Goal: Transaction & Acquisition: Obtain resource

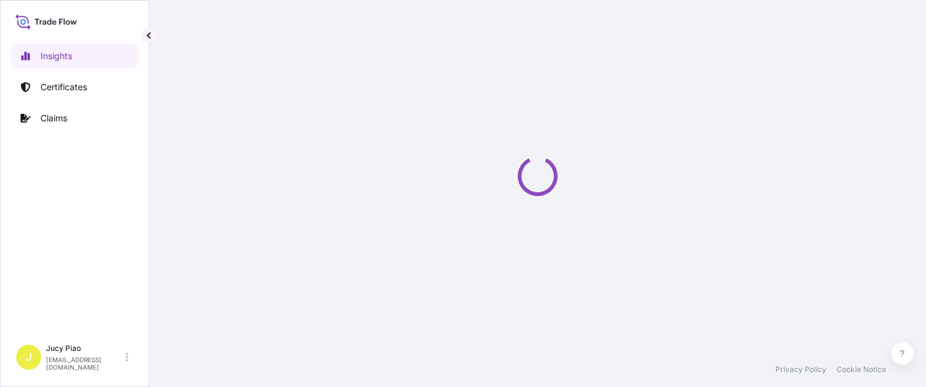
select select "2025"
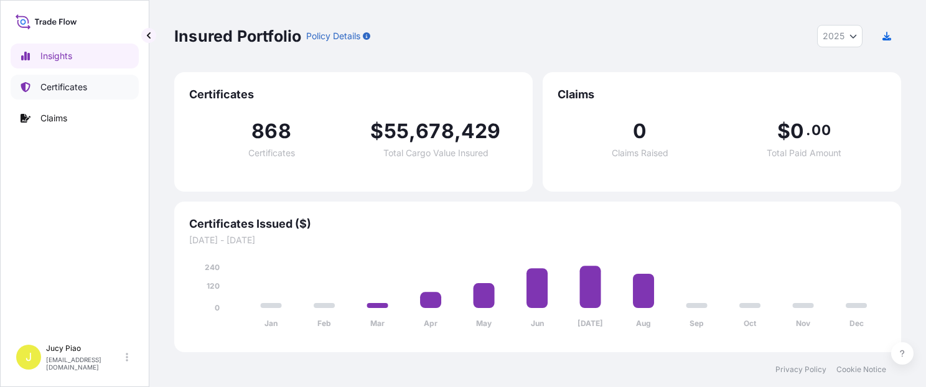
click at [75, 95] on link "Certificates" at bounding box center [75, 87] width 128 height 25
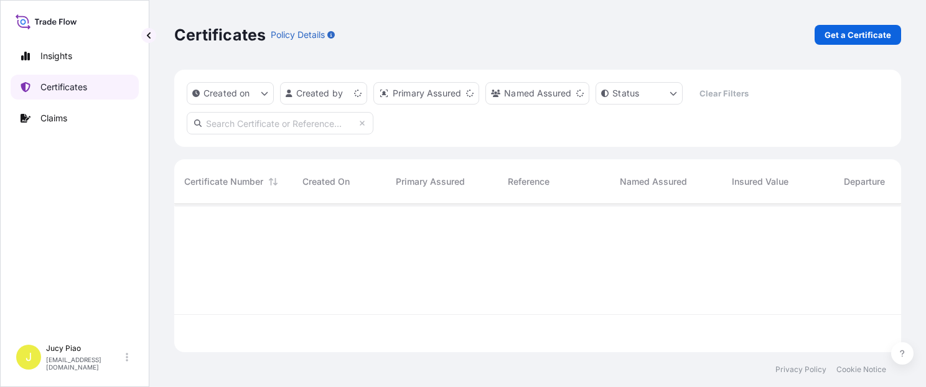
scroll to position [146, 717]
click at [73, 95] on link "Certificates" at bounding box center [75, 87] width 128 height 25
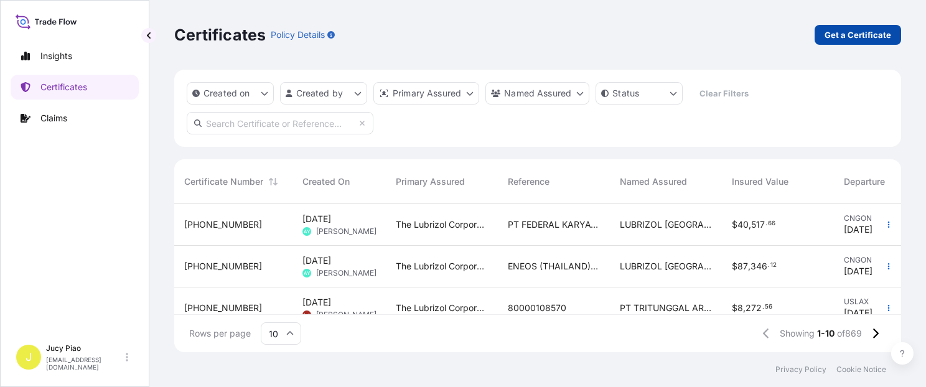
click at [848, 34] on p "Get a Certificate" at bounding box center [858, 35] width 67 height 12
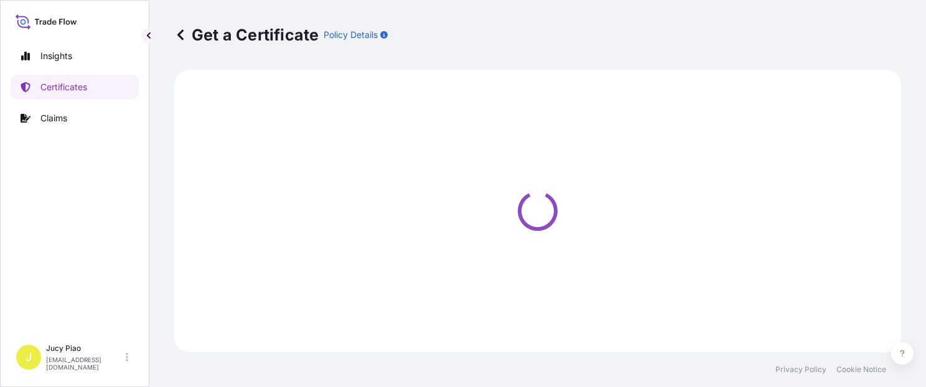
select select "Barge"
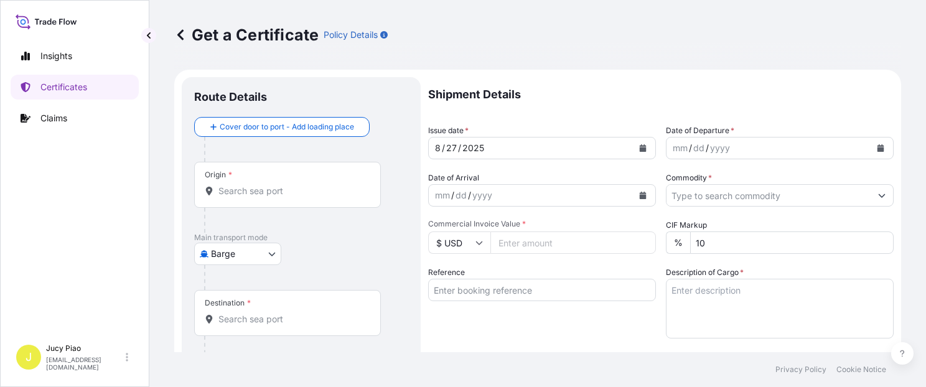
click at [234, 260] on body "Insights Certificates Claims J Jucy Piao [EMAIL_ADDRESS][DOMAIN_NAME] Get a Cer…" at bounding box center [463, 193] width 926 height 387
click at [264, 173] on div "Origin *" at bounding box center [287, 185] width 187 height 46
click at [264, 185] on input "Origin *" at bounding box center [291, 191] width 147 height 12
click at [264, 266] on div at bounding box center [306, 277] width 204 height 25
click at [264, 260] on body "0 options available. Insights Certificates Claims J Jucy Piao [EMAIL_ADDRESS][D…" at bounding box center [463, 193] width 926 height 387
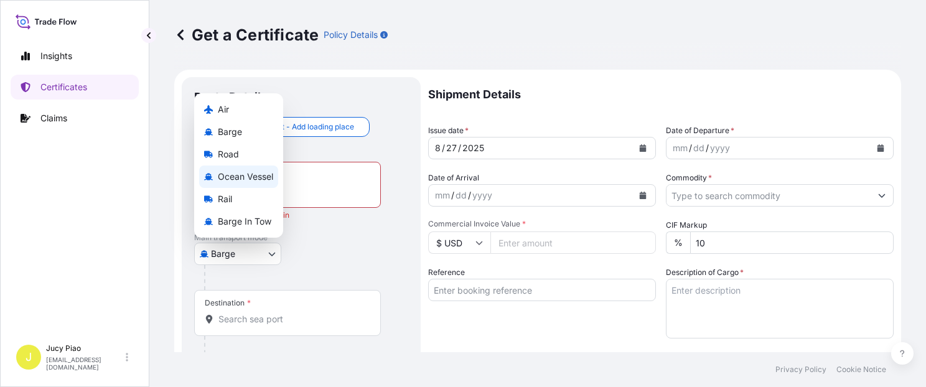
click at [258, 167] on div "Ocean Vessel" at bounding box center [238, 177] width 79 height 22
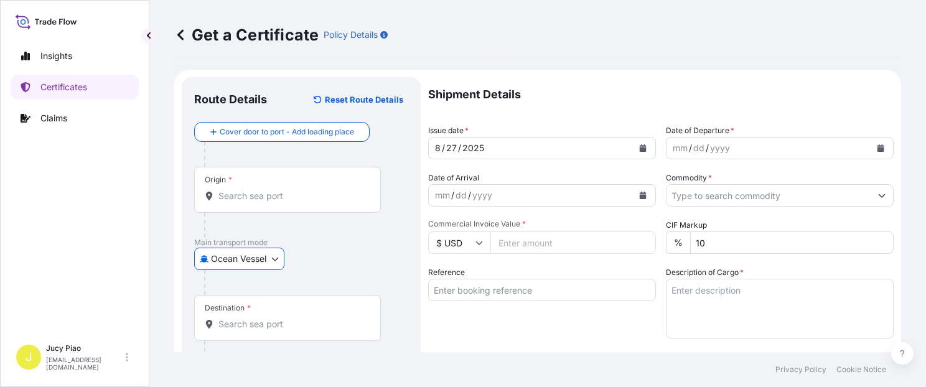
click at [472, 289] on input "Reference" at bounding box center [542, 290] width 228 height 22
paste input "CSHSE0431501"
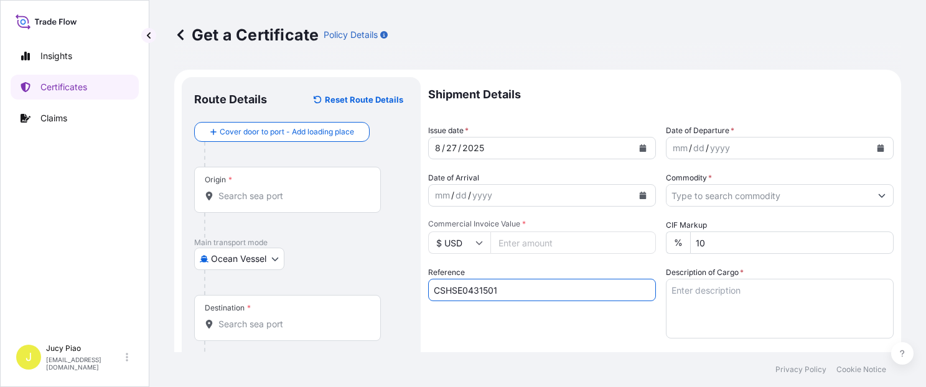
type input "CSHSE0431501"
click at [458, 323] on div "Reference CSHSE0431501" at bounding box center [542, 302] width 228 height 72
click at [256, 200] on input "Origin *" at bounding box center [291, 196] width 147 height 12
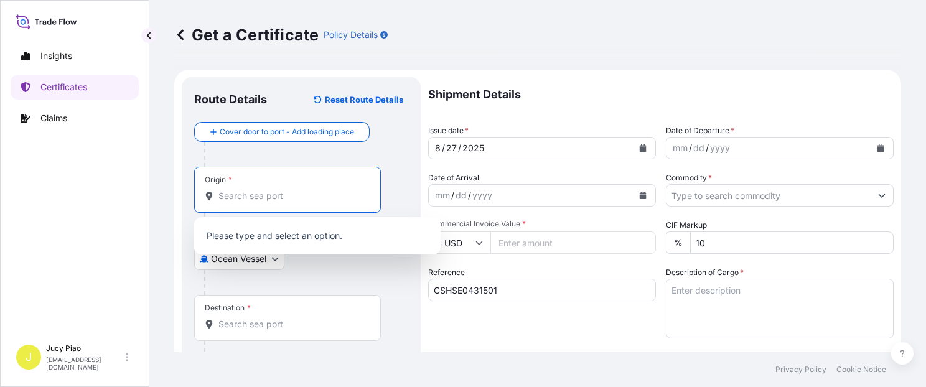
paste input "[GEOGRAPHIC_DATA]"
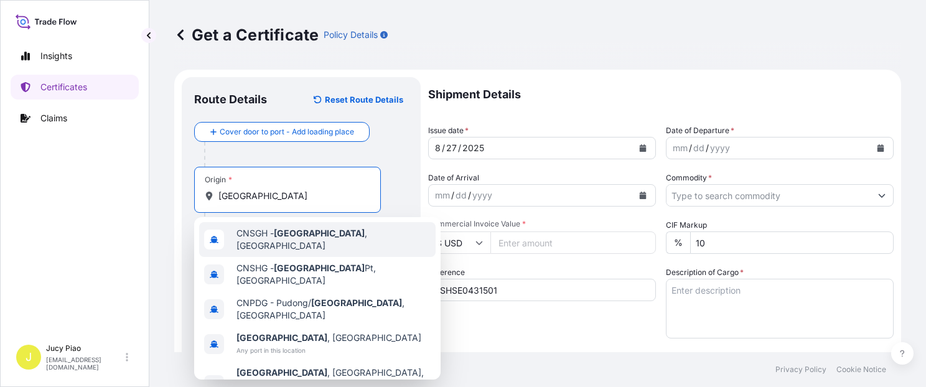
click at [260, 235] on span "CNSGH - [GEOGRAPHIC_DATA] , [GEOGRAPHIC_DATA]" at bounding box center [334, 239] width 194 height 25
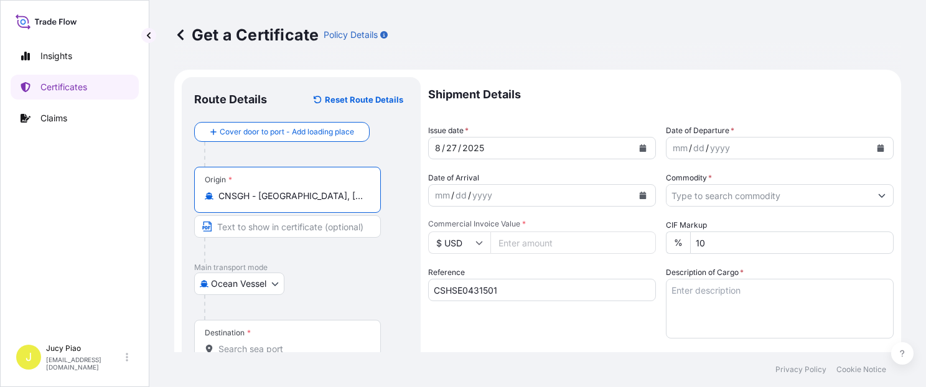
drag, startPoint x: 261, startPoint y: 198, endPoint x: 353, endPoint y: 197, distance: 92.1
click at [353, 197] on input "CNSGH - [GEOGRAPHIC_DATA], [GEOGRAPHIC_DATA]" at bounding box center [291, 196] width 147 height 12
type input "CNSGH - [GEOGRAPHIC_DATA], [GEOGRAPHIC_DATA]"
click at [286, 225] on input "Text to appear on certificate" at bounding box center [287, 226] width 187 height 22
paste input "[GEOGRAPHIC_DATA], [GEOGRAPHIC_DATA]"
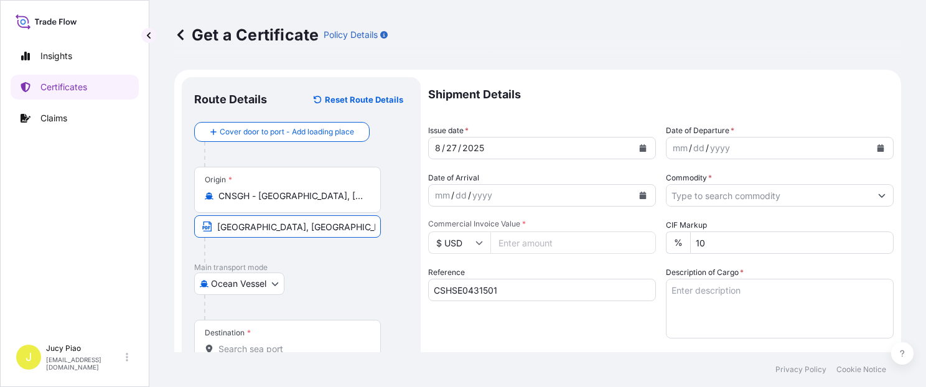
type input "[GEOGRAPHIC_DATA], [GEOGRAPHIC_DATA]"
click at [265, 341] on div "Destination *" at bounding box center [287, 343] width 187 height 46
click at [265, 343] on input "Destination *" at bounding box center [291, 349] width 147 height 12
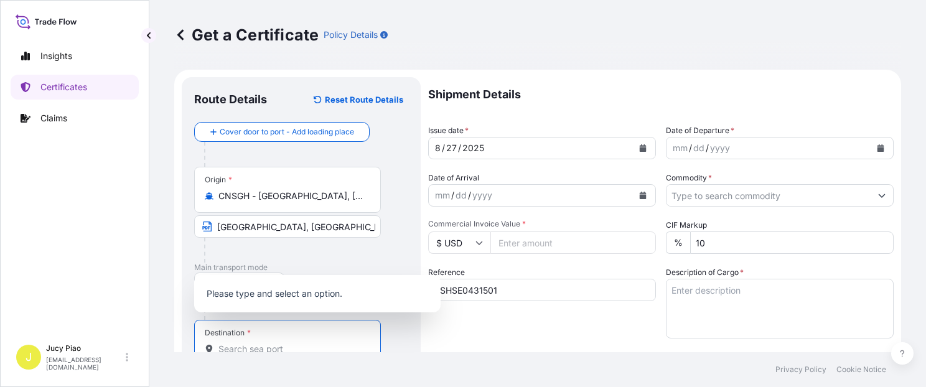
scroll to position [2, 0]
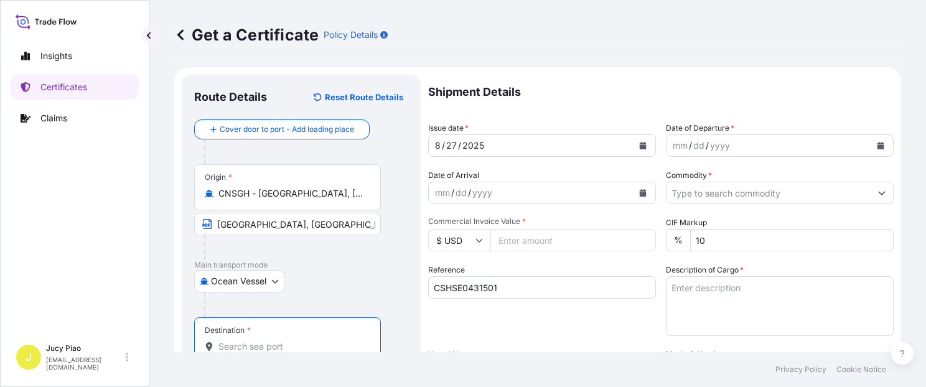
click at [264, 345] on input "Destination *" at bounding box center [291, 347] width 147 height 12
paste input "[GEOGRAPHIC_DATA]"
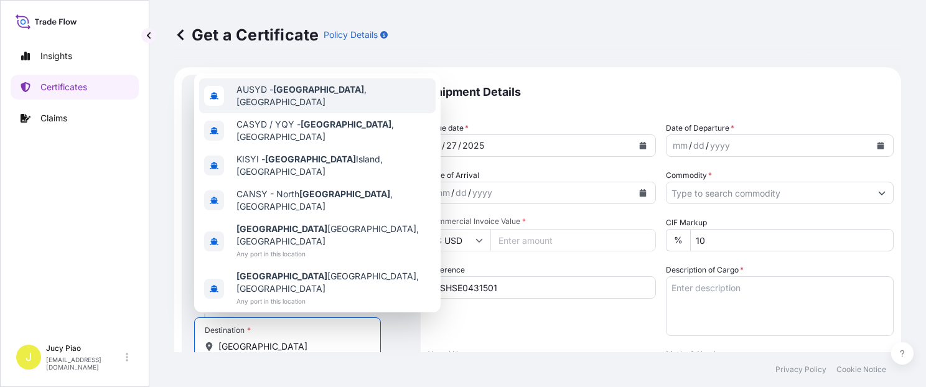
click at [311, 108] on span "AUSYD - [GEOGRAPHIC_DATA] , [GEOGRAPHIC_DATA]" at bounding box center [334, 95] width 194 height 25
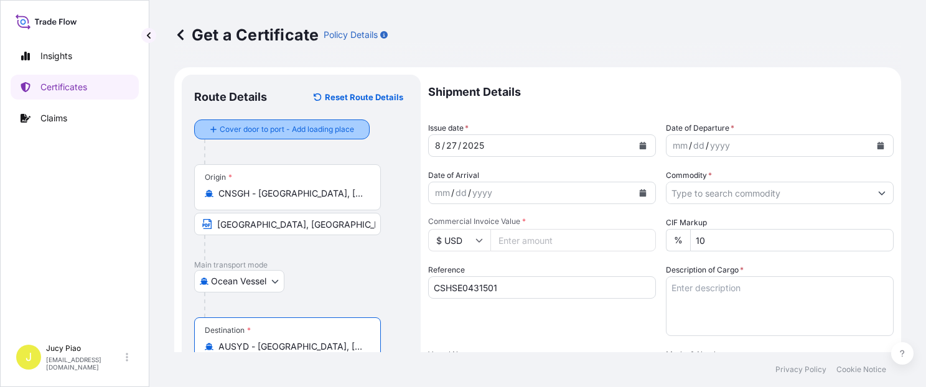
scroll to position [108, 0]
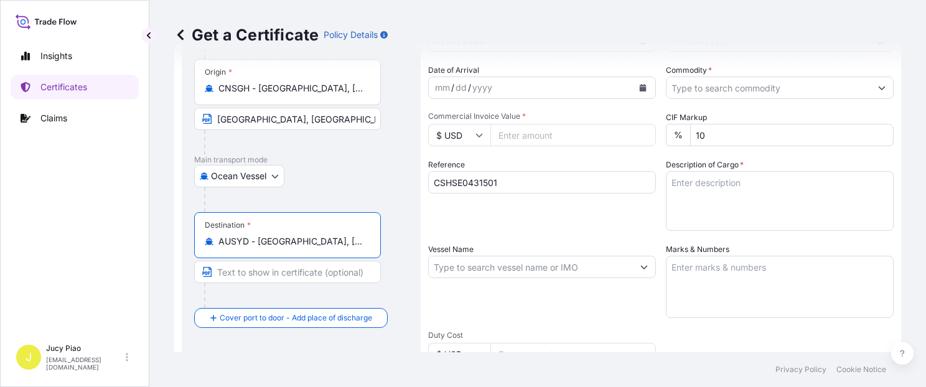
drag, startPoint x: 259, startPoint y: 242, endPoint x: 354, endPoint y: 245, distance: 94.7
click at [354, 240] on input "AUSYD - [GEOGRAPHIC_DATA], [GEOGRAPHIC_DATA]" at bounding box center [291, 241] width 147 height 12
type input "AUSYD - [GEOGRAPHIC_DATA], [GEOGRAPHIC_DATA]"
click at [314, 276] on input "Text to appear on certificate" at bounding box center [287, 272] width 187 height 22
paste input "[GEOGRAPHIC_DATA], [GEOGRAPHIC_DATA]"
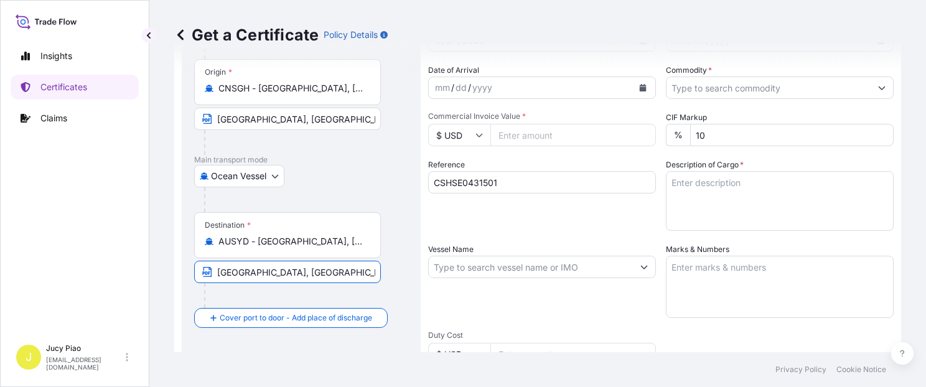
type input "[GEOGRAPHIC_DATA], [GEOGRAPHIC_DATA]"
click at [536, 227] on div "Reference CSHSE0431501" at bounding box center [542, 195] width 228 height 72
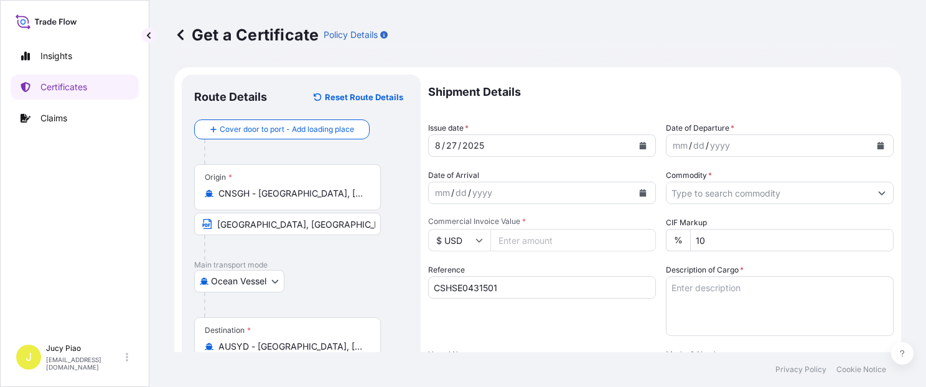
click at [449, 146] on div "27" at bounding box center [451, 145] width 13 height 15
click at [677, 144] on div "mm" at bounding box center [680, 145] width 17 height 15
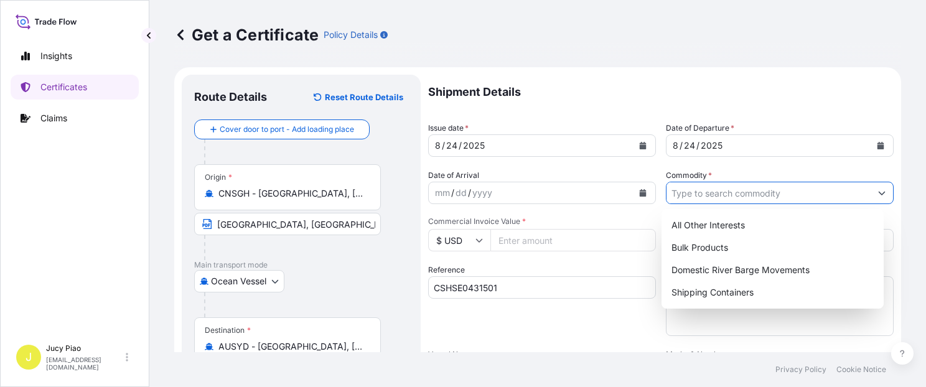
click at [712, 194] on input "Commodity *" at bounding box center [769, 193] width 204 height 22
click at [705, 293] on div "Shipping Containers" at bounding box center [773, 292] width 212 height 22
type input "Shipping Containers"
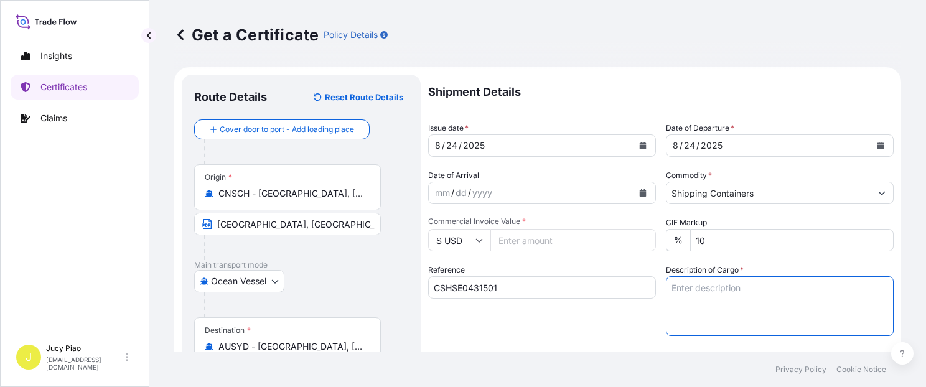
click at [728, 289] on textarea "Description of Cargo *" at bounding box center [780, 306] width 228 height 60
paste textarea "POWERZOL(TM) 9539, STD BLACK & YELLOW"
paste textarea "LUBRIZOL(R) VL9230A, STD. BLACK & YELLOW 3 PALLETS (10 DRUMS)"
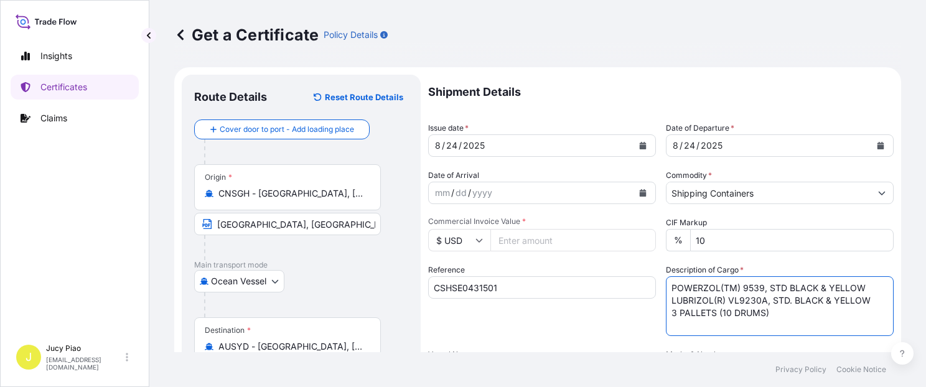
scroll to position [108, 0]
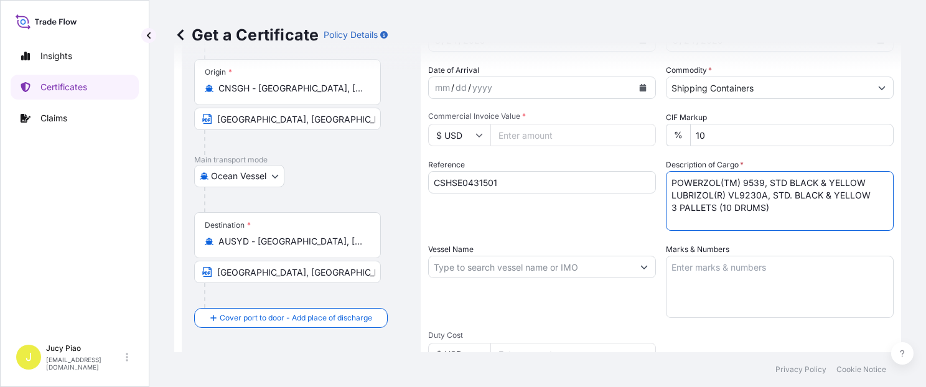
type textarea "POWERZOL(TM) 9539, STD BLACK & YELLOW LUBRIZOL(R) VL9230A, STD. BLACK & YELLOW …"
click at [714, 294] on textarea "Marks & Numbers" at bounding box center [780, 287] width 228 height 62
paste textarea "PO#4503911835"
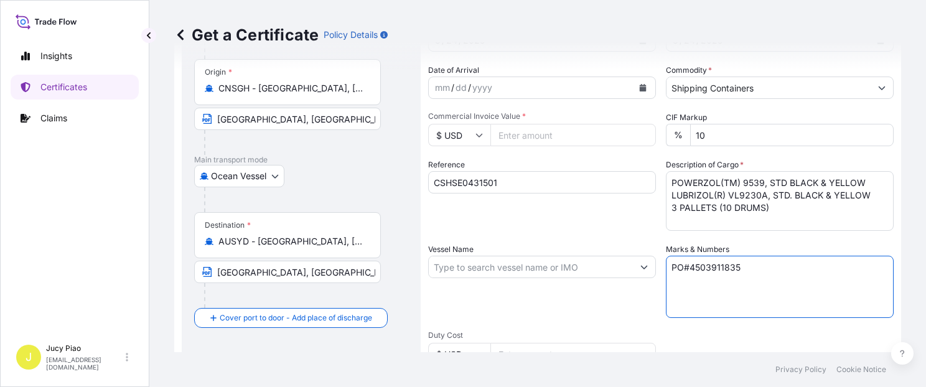
paste textarea "& 4503915687"
type textarea "PO#4503911835 & 4503915687"
click at [518, 270] on input "Vessel Name" at bounding box center [531, 267] width 204 height 22
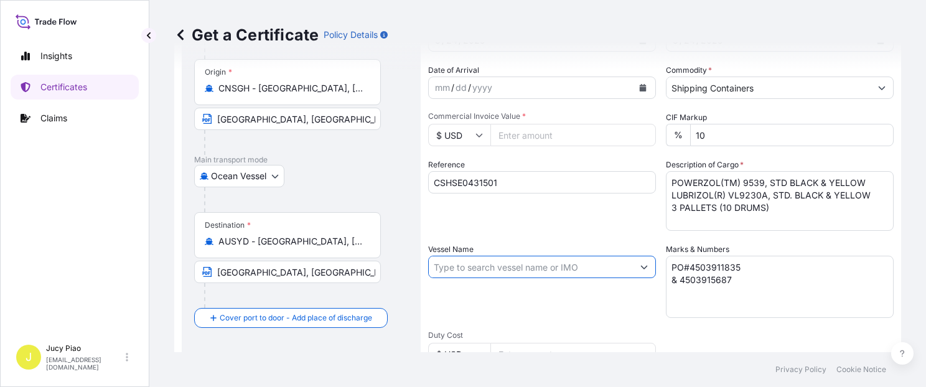
paste input "OOCL [GEOGRAPHIC_DATA]"
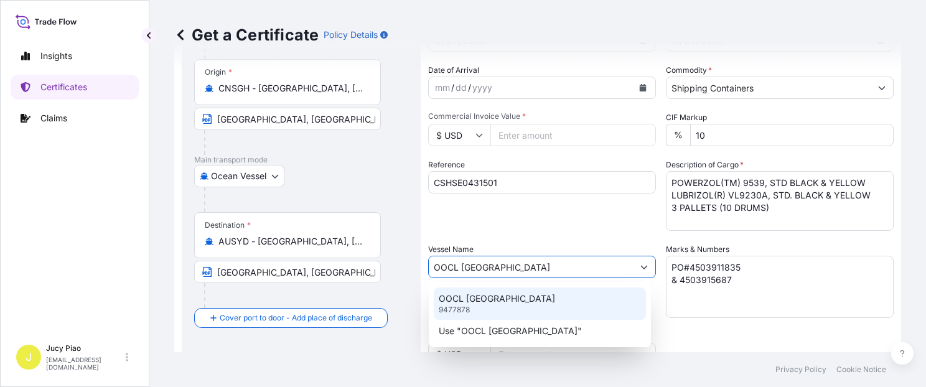
click at [508, 295] on div "OOCL BEIJING 9477878" at bounding box center [540, 304] width 212 height 32
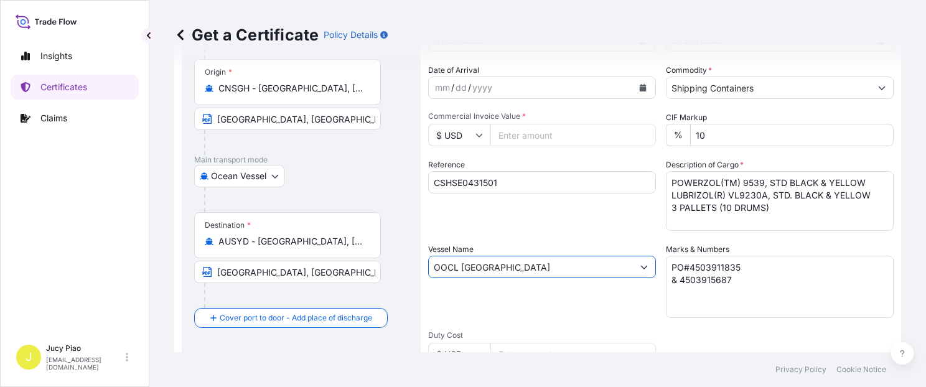
type input "OOCL [GEOGRAPHIC_DATA]"
click at [570, 304] on div "Vessel Name OOCL [GEOGRAPHIC_DATA]" at bounding box center [542, 280] width 228 height 75
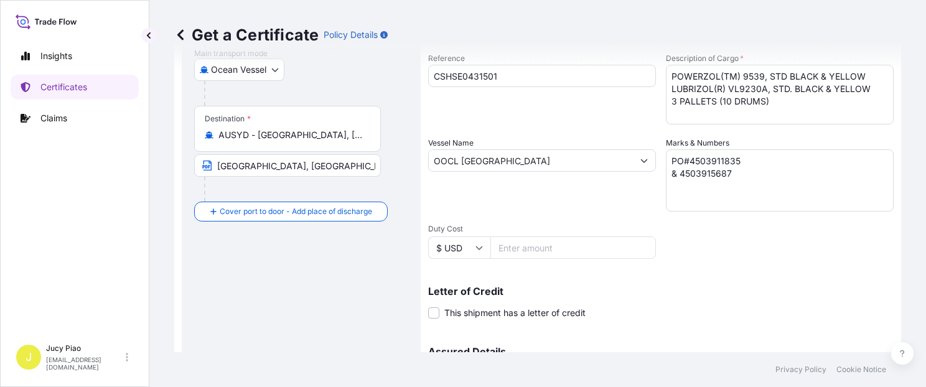
scroll to position [266, 0]
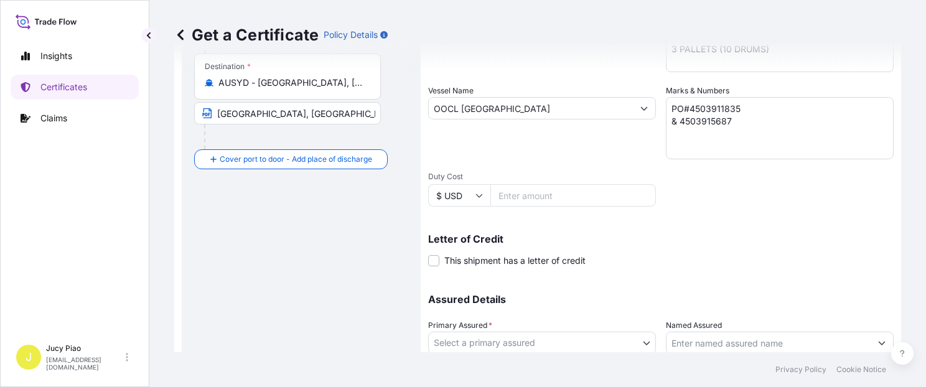
click at [580, 332] on body "0 options available. 2 options available. Insights Certificates Claims J Jucy P…" at bounding box center [463, 193] width 926 height 387
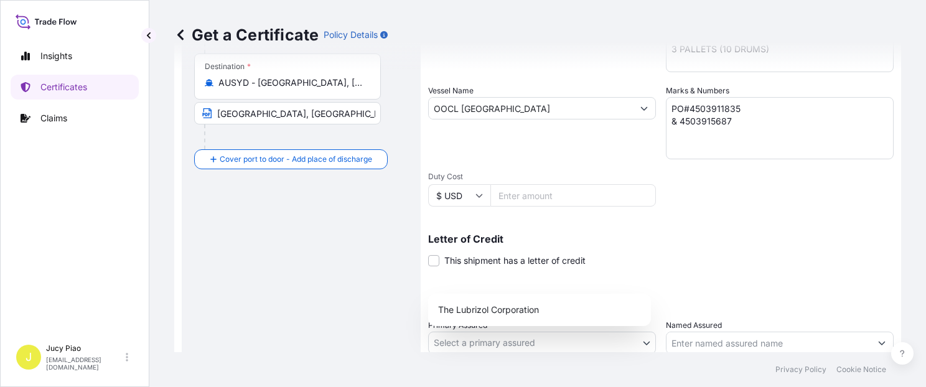
click at [580, 316] on div "The Lubrizol Corporation" at bounding box center [539, 310] width 213 height 22
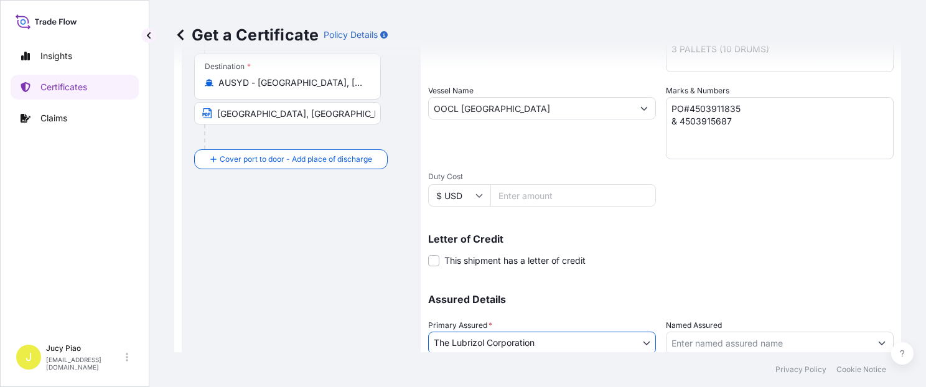
click at [743, 345] on input "Named Assured" at bounding box center [769, 343] width 204 height 22
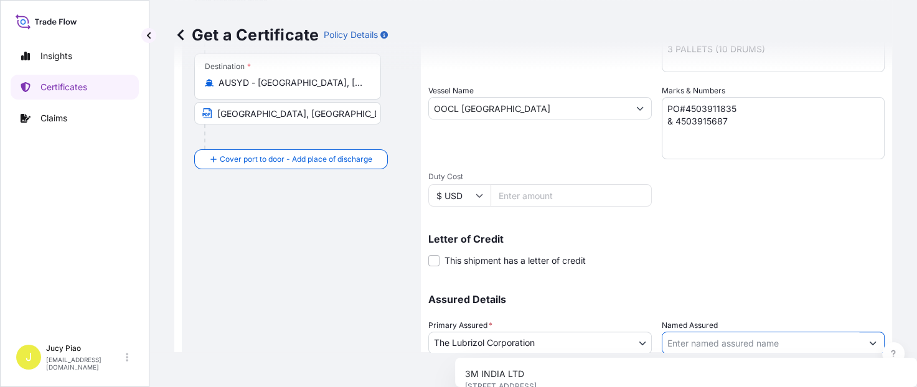
paste input "LUBRIZOL INTERNATIONAL INC"
type input "LUBRIZOL INTERNATIONAL INC"
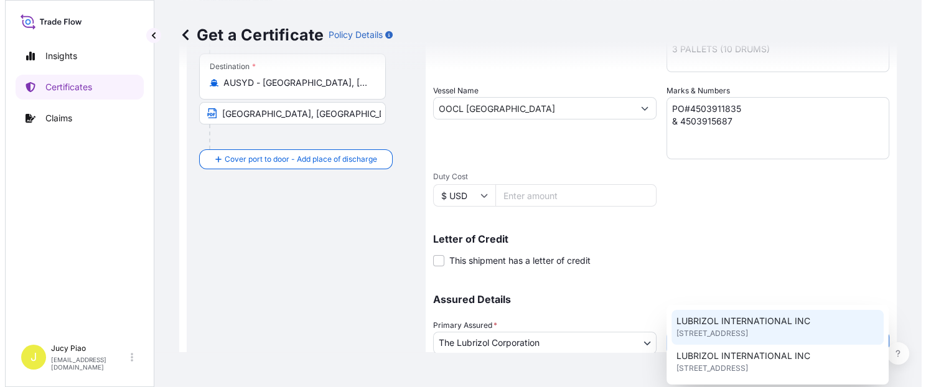
scroll to position [319, 0]
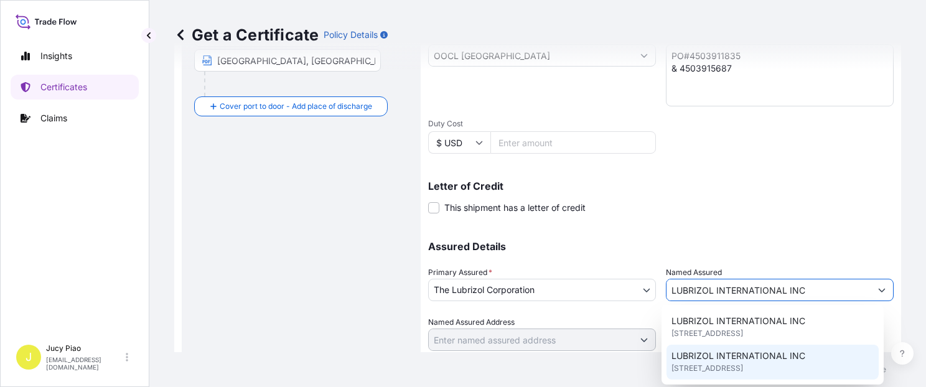
click at [726, 360] on span "LUBRIZOL INTERNATIONAL INC" at bounding box center [739, 356] width 134 height 12
type input "[GEOGRAPHIC_DATA] 2128"
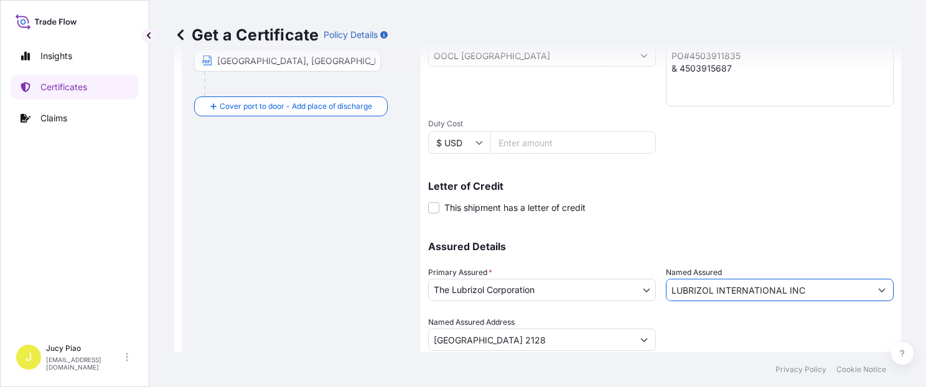
type input "LUBRIZOL INTERNATIONAL INC"
click at [690, 223] on div "Shipment Details Issue date * [DATE] Date of Departure * [DATE] Date of Arrival…" at bounding box center [661, 54] width 466 height 593
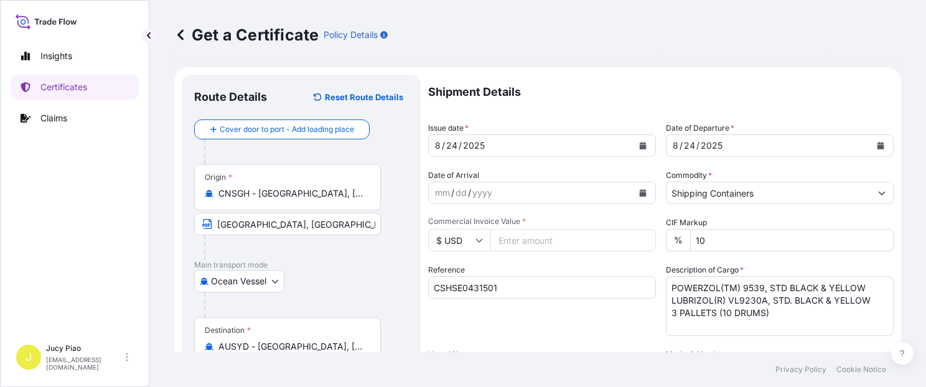
scroll to position [0, 0]
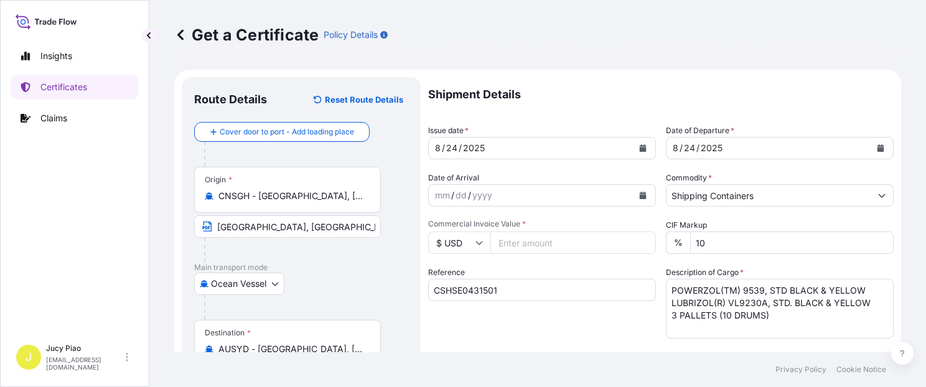
click at [592, 243] on input "Commercial Invoice Value *" at bounding box center [574, 243] width 166 height 22
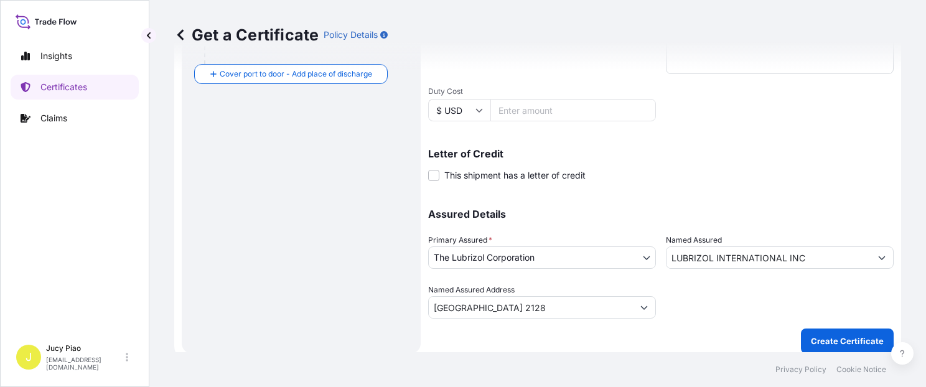
type input "15960.06"
click at [794, 327] on div "Get a Certificate Policy Details Route Details Reset Route Details Cover door t…" at bounding box center [537, 176] width 777 height 352
click at [812, 336] on p "Create Certificate" at bounding box center [847, 341] width 73 height 12
type input "[GEOGRAPHIC_DATA] 2128"
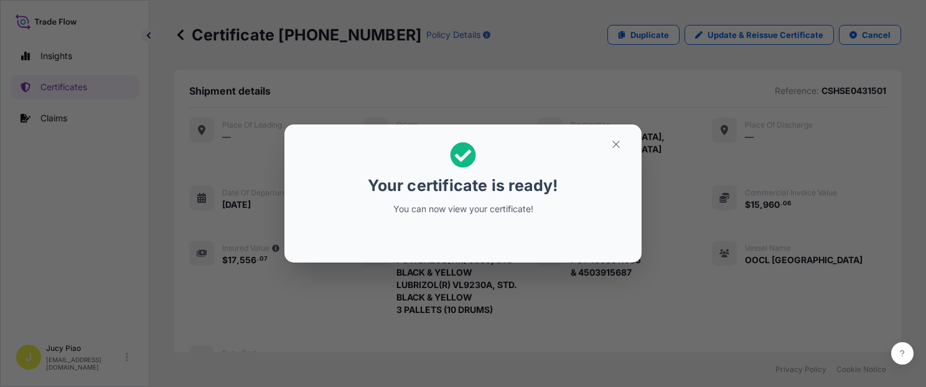
click at [630, 152] on button "button" at bounding box center [616, 144] width 31 height 20
click at [623, 147] on button "button" at bounding box center [616, 144] width 31 height 20
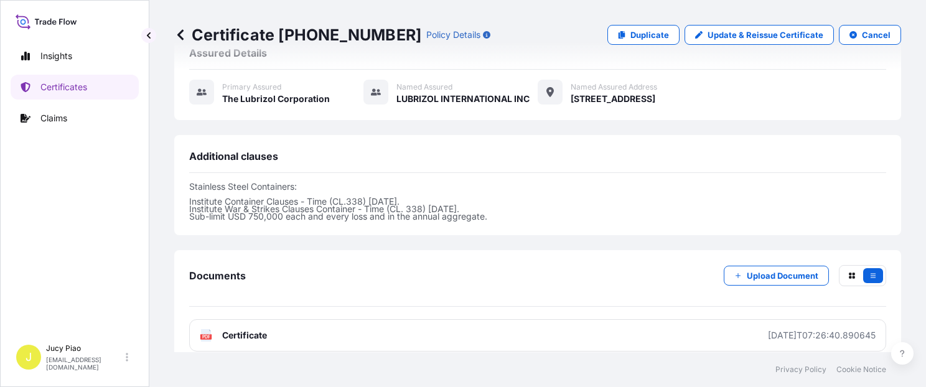
scroll to position [469, 0]
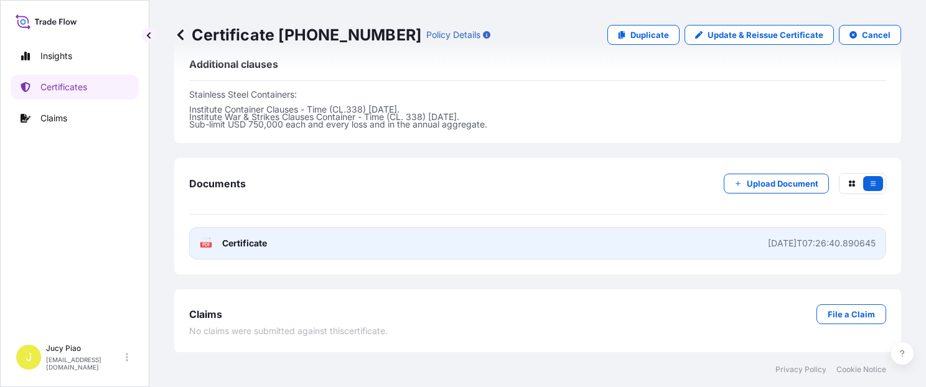
click at [730, 253] on link "PDF Certificate [DATE]T07:26:40.890645" at bounding box center [537, 243] width 697 height 32
